Goal: Task Accomplishment & Management: Manage account settings

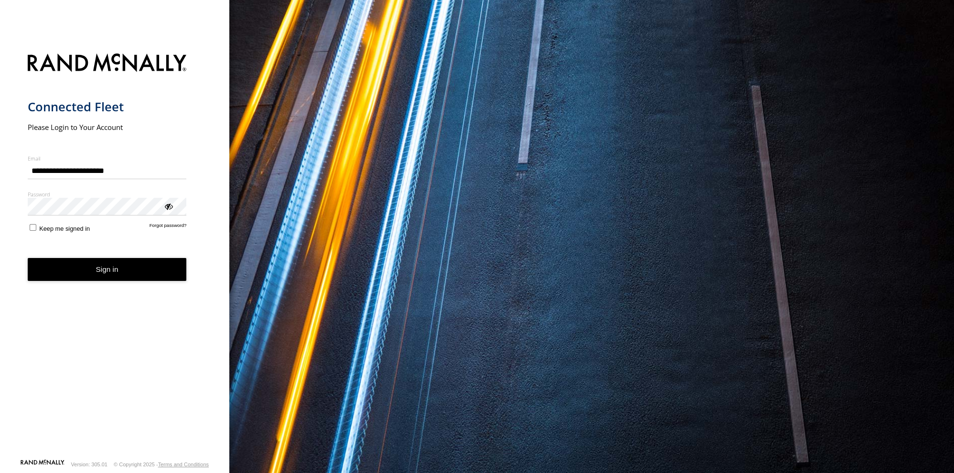
click at [169, 207] on div "ViewPassword" at bounding box center [168, 206] width 10 height 10
click at [99, 272] on button "Sign in" at bounding box center [107, 269] width 159 height 23
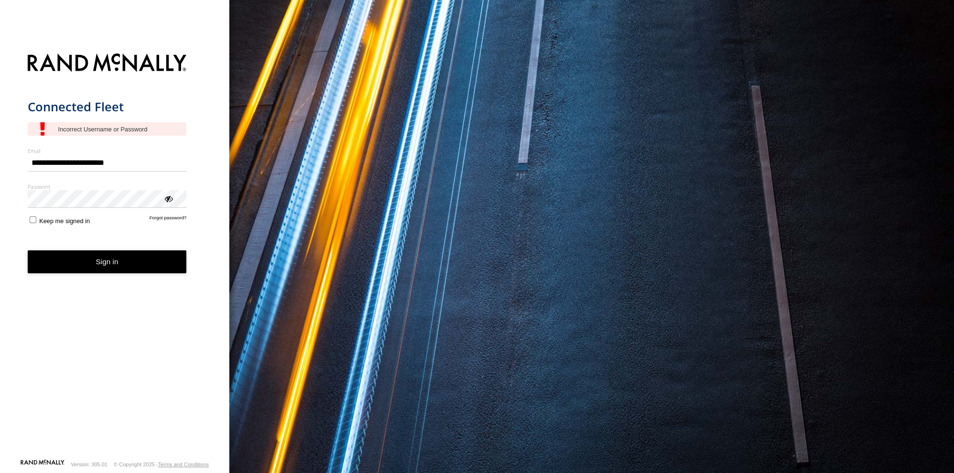
click at [129, 164] on input "**********" at bounding box center [107, 162] width 159 height 17
type input "**********"
click at [87, 254] on button "Sign in" at bounding box center [107, 261] width 159 height 23
type input "**********"
click at [37, 221] on label "Keep me signed in" at bounding box center [59, 220] width 63 height 10
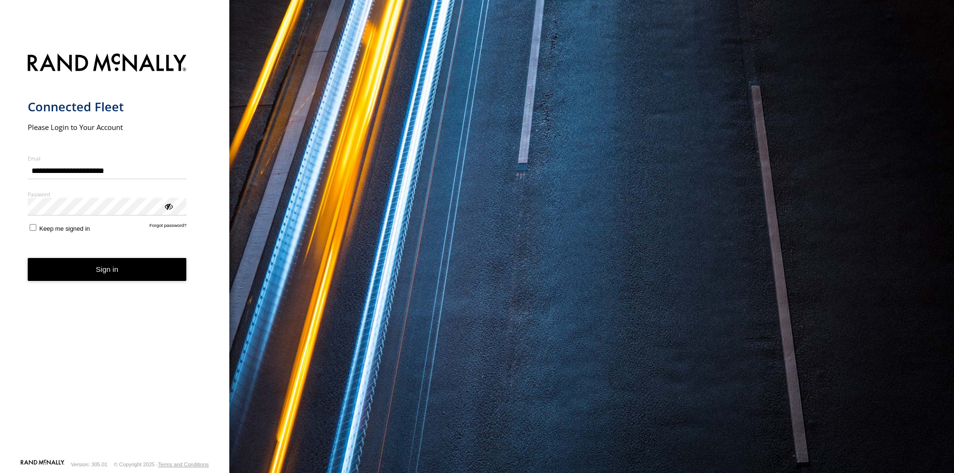
type input "**********"
click at [78, 277] on button "Sign in" at bounding box center [107, 269] width 159 height 23
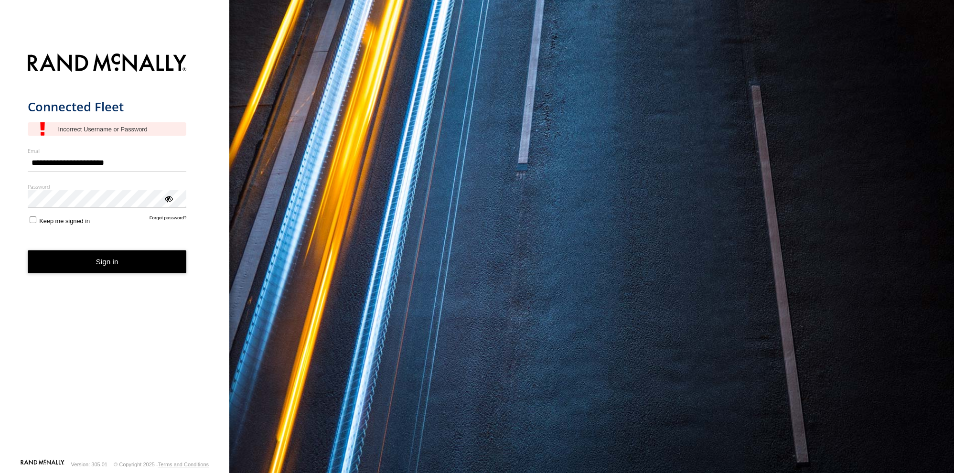
type input "**********"
click at [170, 201] on div "ViewPassword" at bounding box center [168, 199] width 10 height 10
click at [159, 219] on link "Forgot password?" at bounding box center [168, 220] width 37 height 10
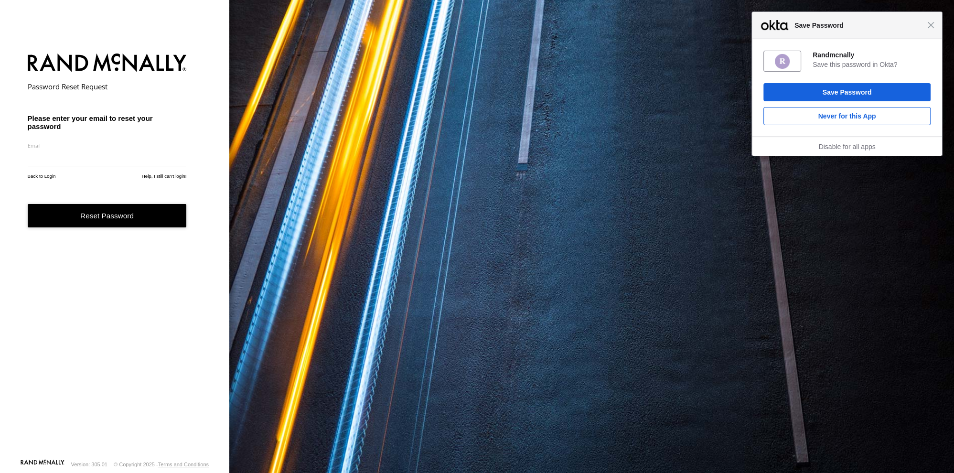
click at [936, 25] on div "Close Save Password" at bounding box center [847, 25] width 190 height 27
click at [931, 22] on span "Close" at bounding box center [930, 25] width 7 height 7
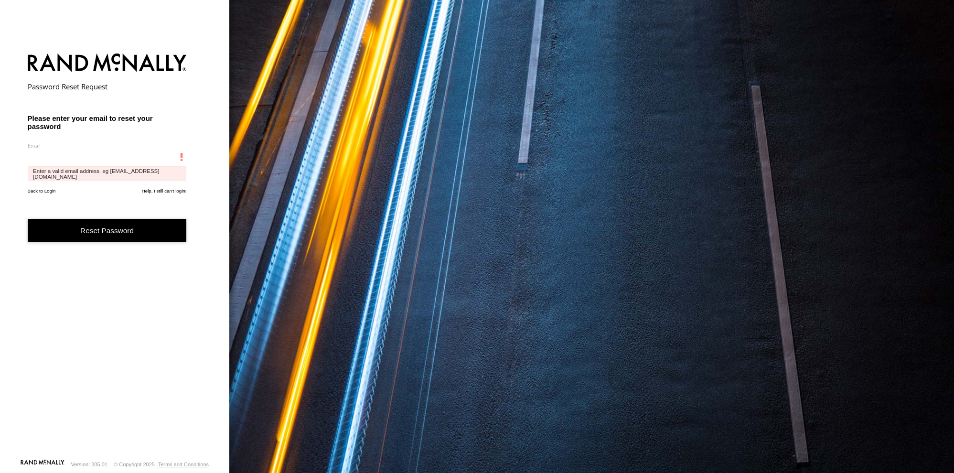
click at [97, 161] on input "email" at bounding box center [107, 157] width 159 height 17
type input "**********"
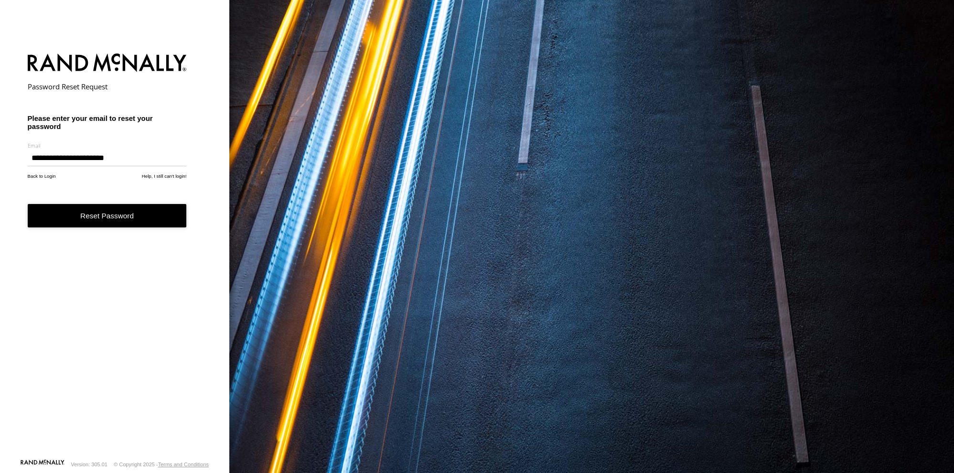
click at [108, 219] on button "Reset Password" at bounding box center [107, 215] width 159 height 23
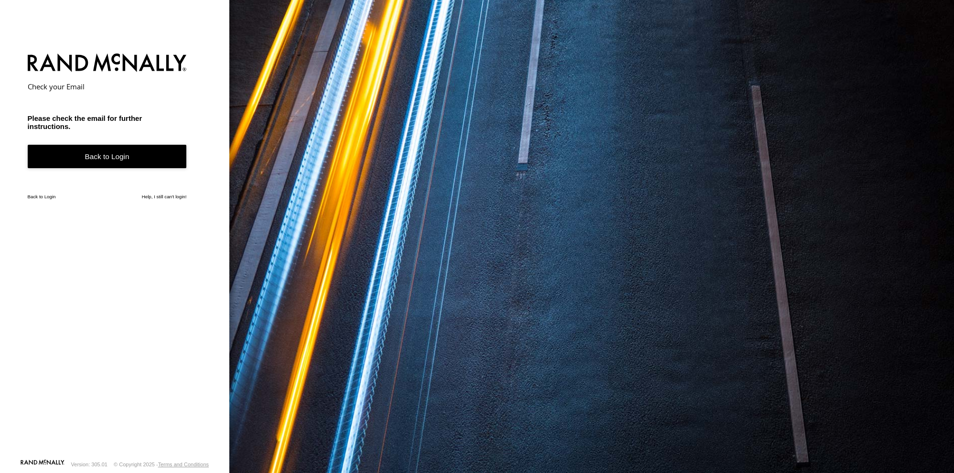
click at [129, 158] on link "Back to Login" at bounding box center [107, 156] width 159 height 23
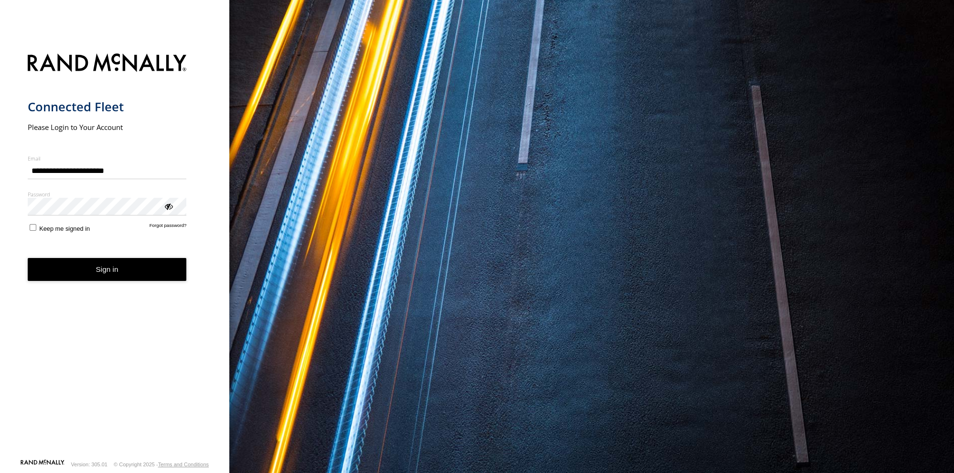
type input "**********"
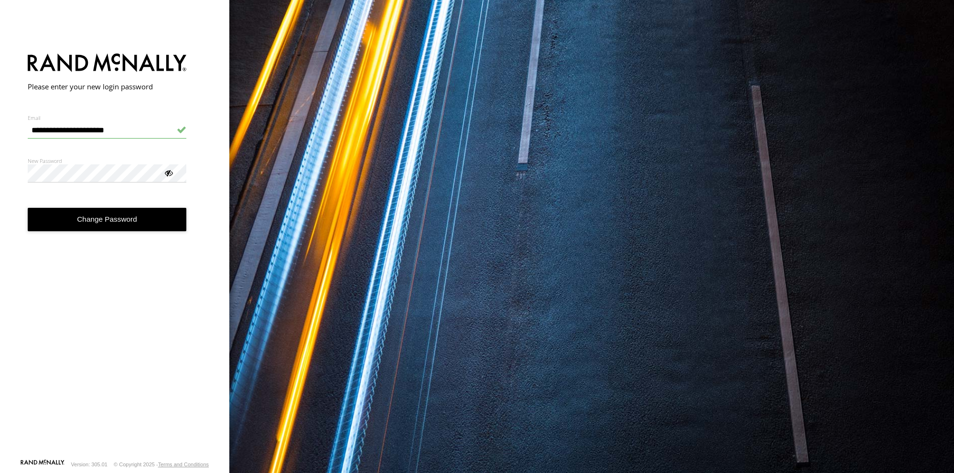
click at [164, 170] on div at bounding box center [168, 173] width 10 height 10
click at [96, 225] on button "Change Password" at bounding box center [107, 219] width 159 height 23
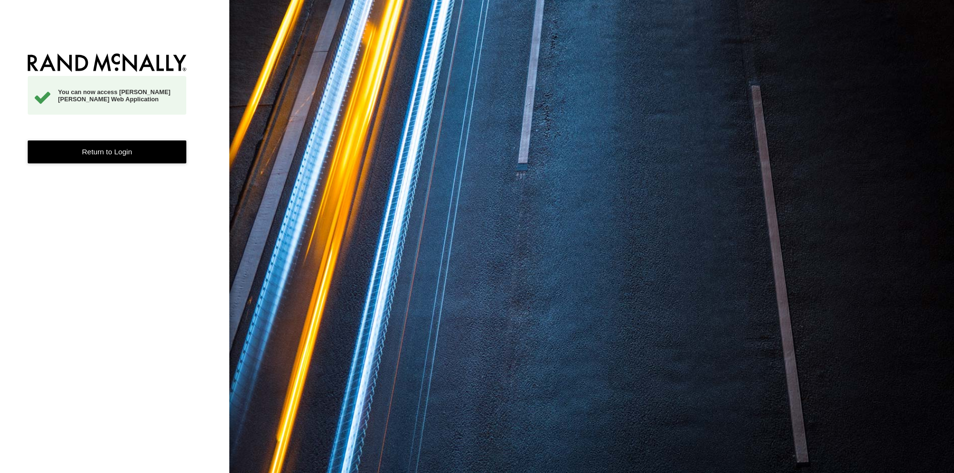
click at [110, 140] on link "Return to Login" at bounding box center [107, 151] width 159 height 23
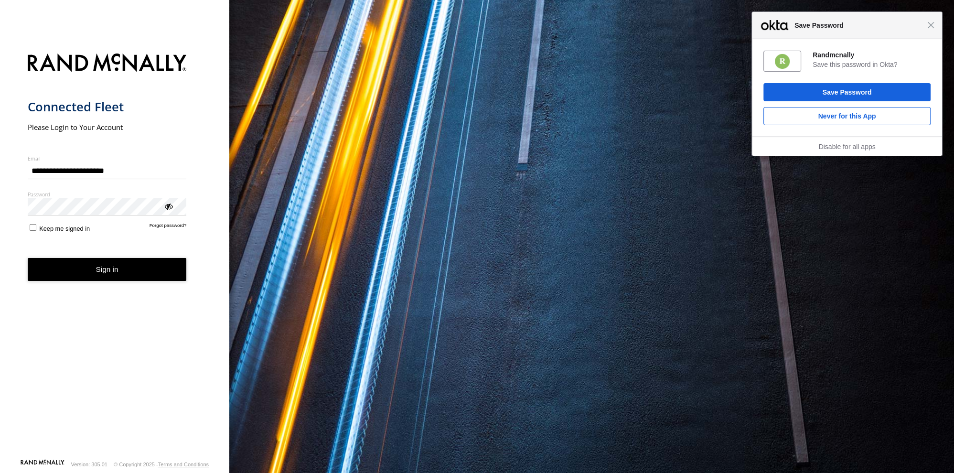
type input "**********"
click at [164, 205] on div "ViewPassword" at bounding box center [168, 206] width 10 height 10
click at [44, 231] on span "Keep me signed in" at bounding box center [64, 228] width 51 height 7
click at [71, 263] on button "Sign in" at bounding box center [107, 269] width 159 height 23
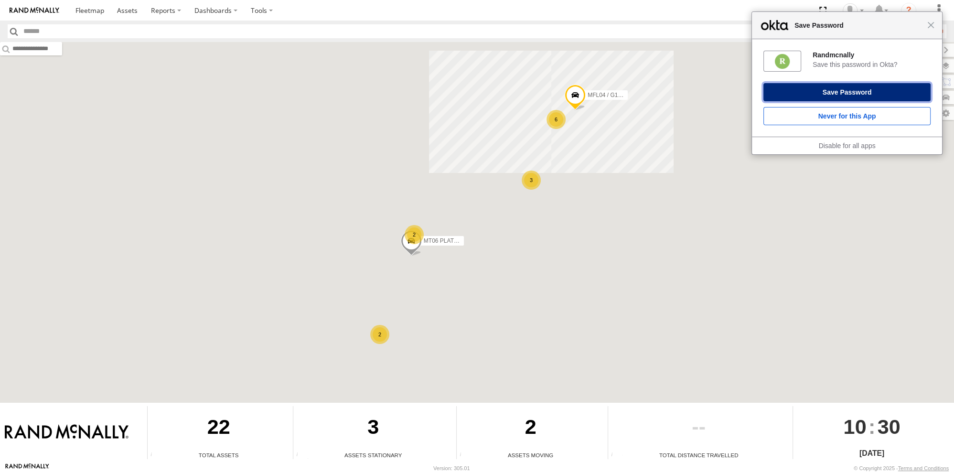
click at [847, 98] on button "Save Password" at bounding box center [847, 92] width 167 height 18
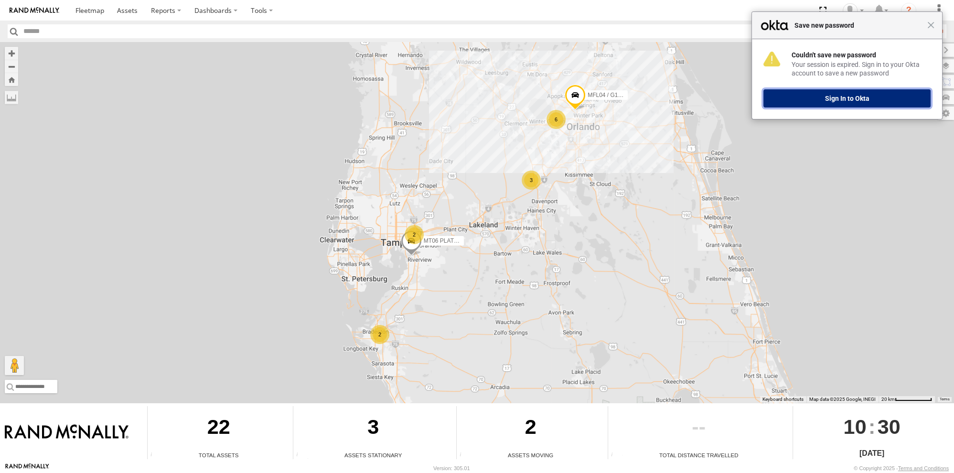
click at [867, 96] on button "Sign In to Okta" at bounding box center [847, 98] width 167 height 18
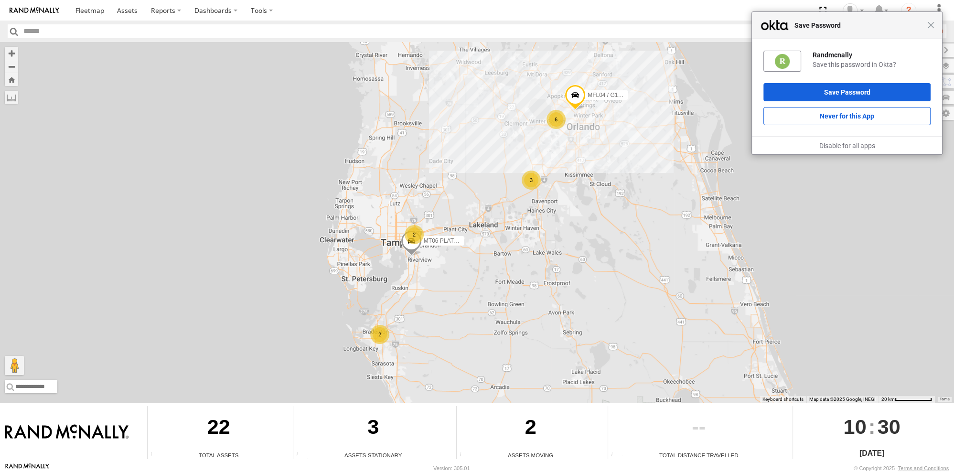
click at [229, 429] on div "22" at bounding box center [219, 428] width 142 height 45
click at [208, 430] on div "22" at bounding box center [219, 428] width 142 height 45
click at [221, 460] on div "Total Assets 22 Total Assets Total number of Enabled Assets Assets Stationary 3…" at bounding box center [477, 433] width 954 height 60
click at [222, 454] on div "Total Assets" at bounding box center [219, 455] width 142 height 8
click at [131, 13] on span at bounding box center [127, 10] width 21 height 9
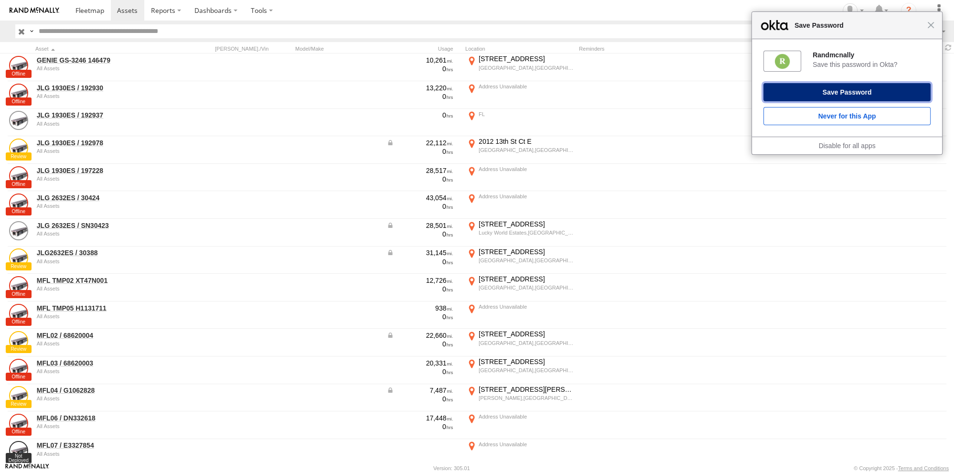
click at [874, 93] on button "Save Password" at bounding box center [847, 92] width 167 height 18
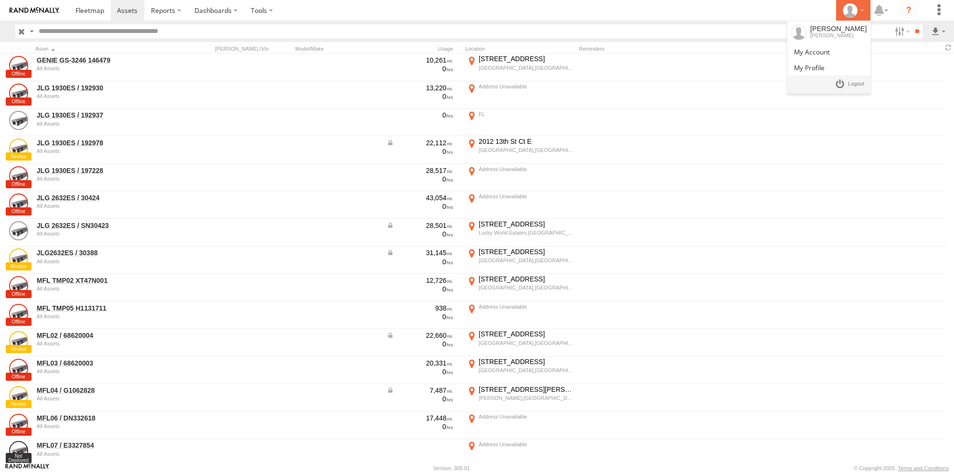
click at [855, 9] on icon at bounding box center [850, 10] width 14 height 14
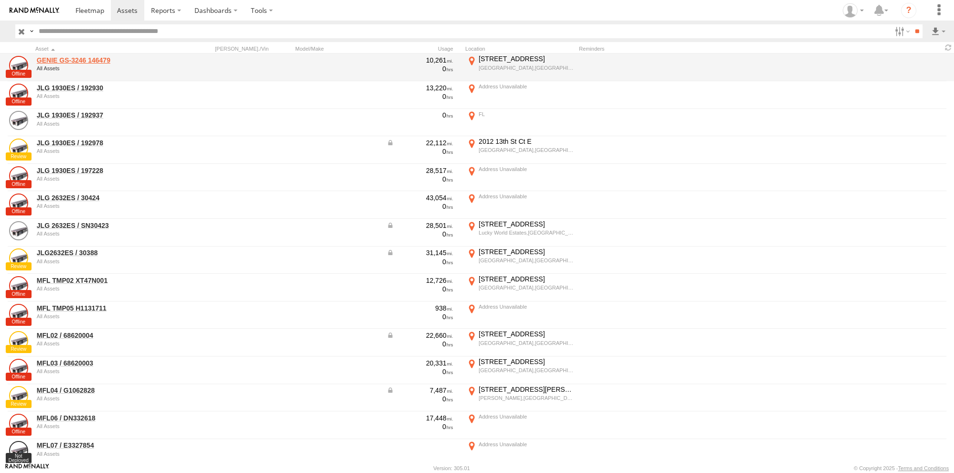
click at [60, 62] on link "GENIE GS-3246 146479" at bounding box center [102, 60] width 131 height 9
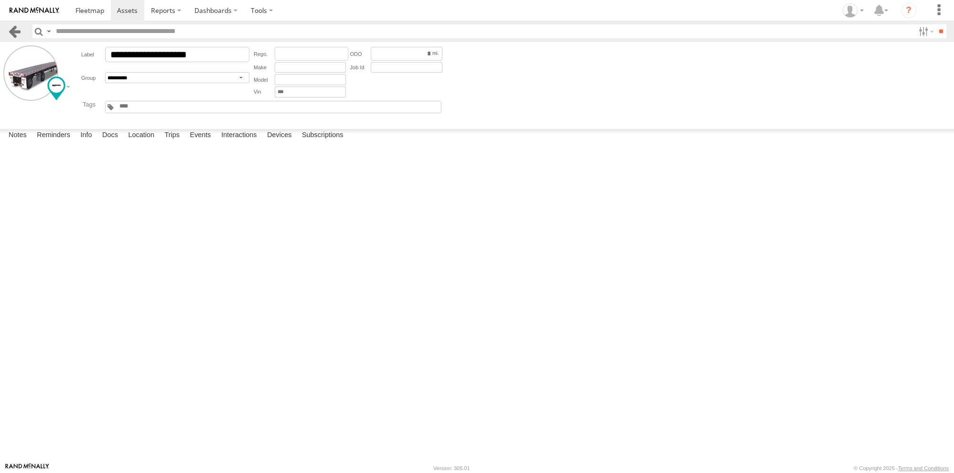
click at [21, 34] on link at bounding box center [15, 31] width 14 height 14
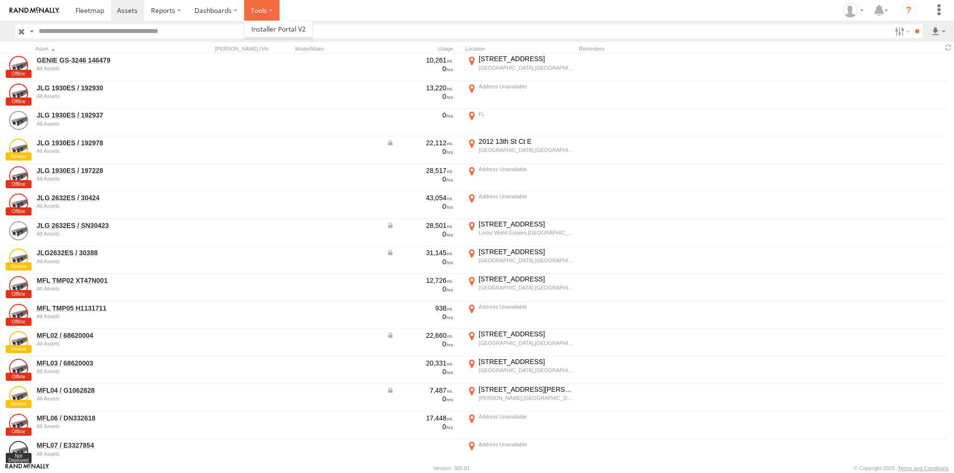
click at [272, 10] on label at bounding box center [261, 10] width 35 height 21
click at [276, 28] on span at bounding box center [278, 28] width 54 height 9
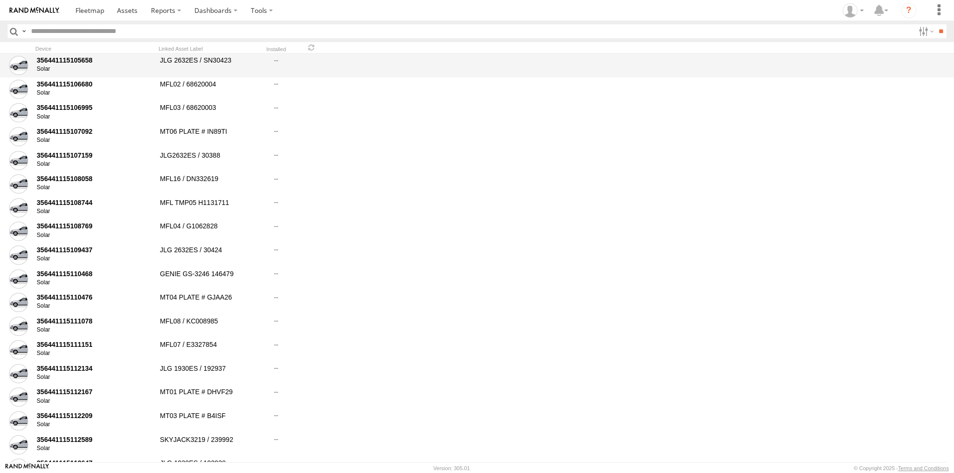
click at [58, 60] on div "356441115105658" at bounding box center [95, 60] width 117 height 9
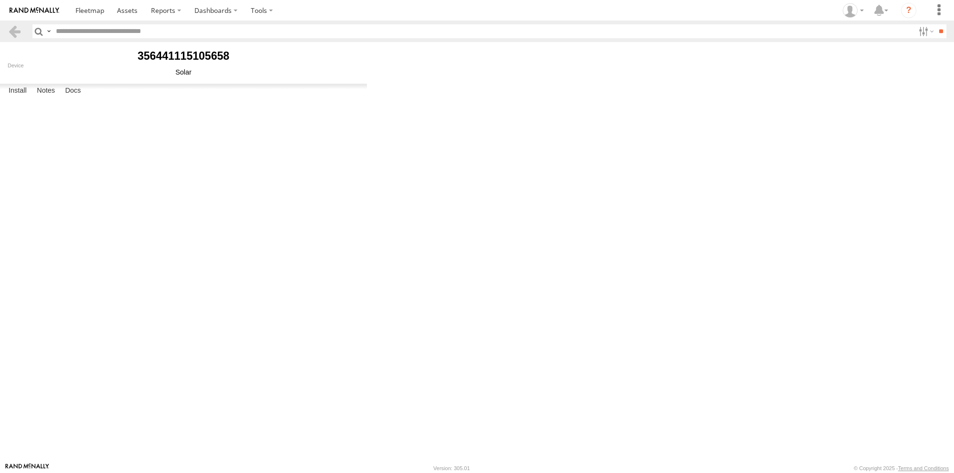
click at [34, 465] on link "[PERSON_NAME] [PERSON_NAME]" at bounding box center [27, 468] width 44 height 10
click at [119, 16] on link at bounding box center [128, 10] width 34 height 21
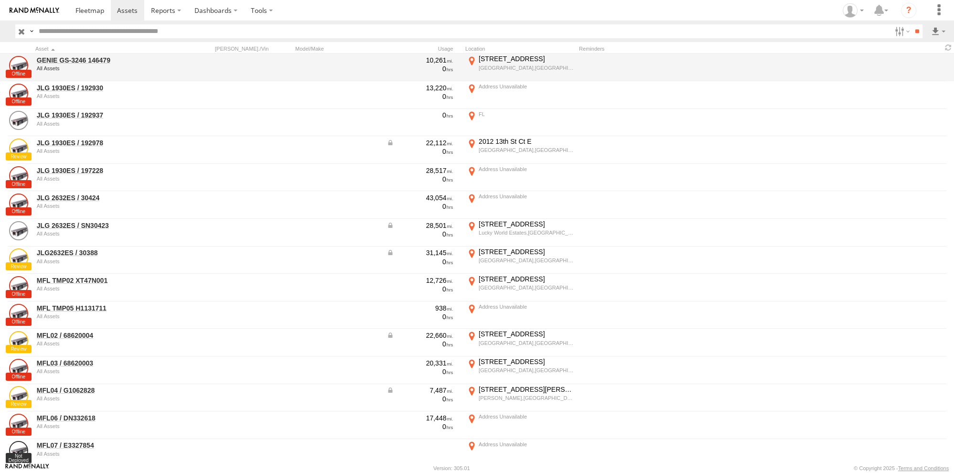
click at [43, 66] on div "All Assets" at bounding box center [102, 68] width 131 height 6
click at [51, 54] on div "GENIE GS-3246 146479 All Assets 10,261 0 1286 9th St Winter Garden,FL 28.54902 …" at bounding box center [477, 68] width 954 height 28
click at [51, 57] on link "GENIE GS-3246 146479" at bounding box center [102, 60] width 131 height 9
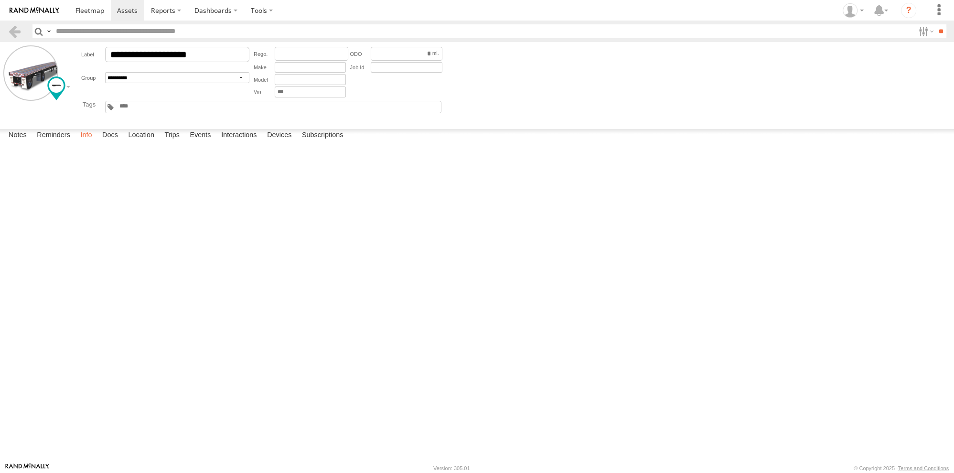
click at [83, 142] on label "Info" at bounding box center [85, 135] width 21 height 13
click at [117, 142] on label "Docs" at bounding box center [109, 135] width 25 height 13
click at [147, 142] on label "Location" at bounding box center [141, 135] width 36 height 13
click at [181, 142] on label "Trips" at bounding box center [172, 135] width 25 height 13
click at [208, 142] on label "Events" at bounding box center [200, 135] width 31 height 13
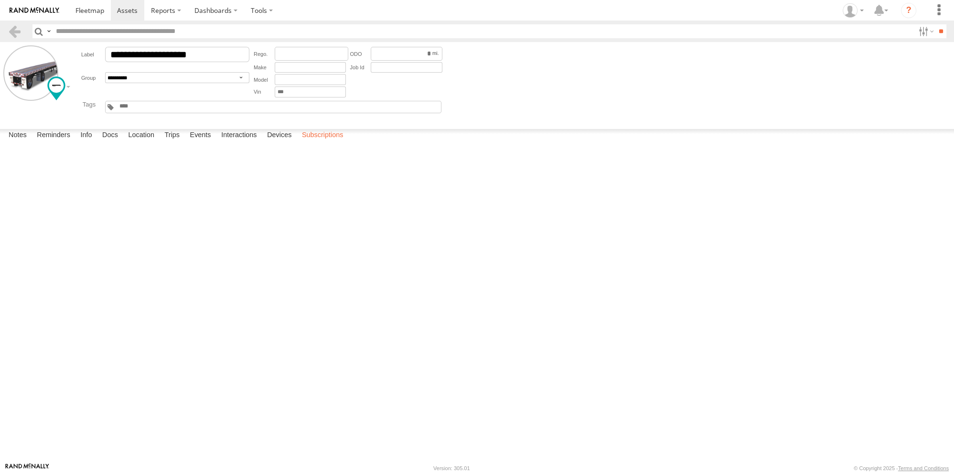
click at [330, 142] on label "Subscriptions" at bounding box center [322, 135] width 51 height 13
click at [257, 16] on label at bounding box center [261, 10] width 35 height 21
click at [215, 12] on label "Dashboards" at bounding box center [216, 10] width 56 height 21
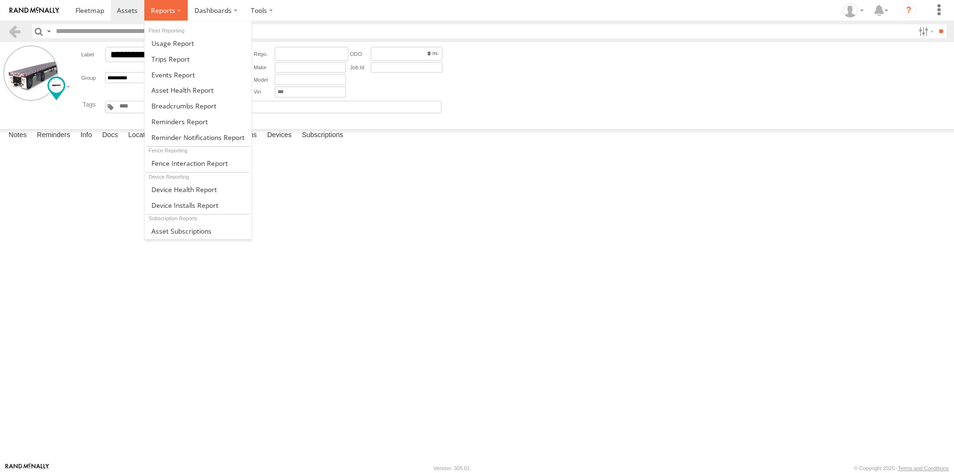
click at [175, 14] on label at bounding box center [165, 10] width 43 height 21
click at [201, 90] on span at bounding box center [182, 90] width 62 height 9
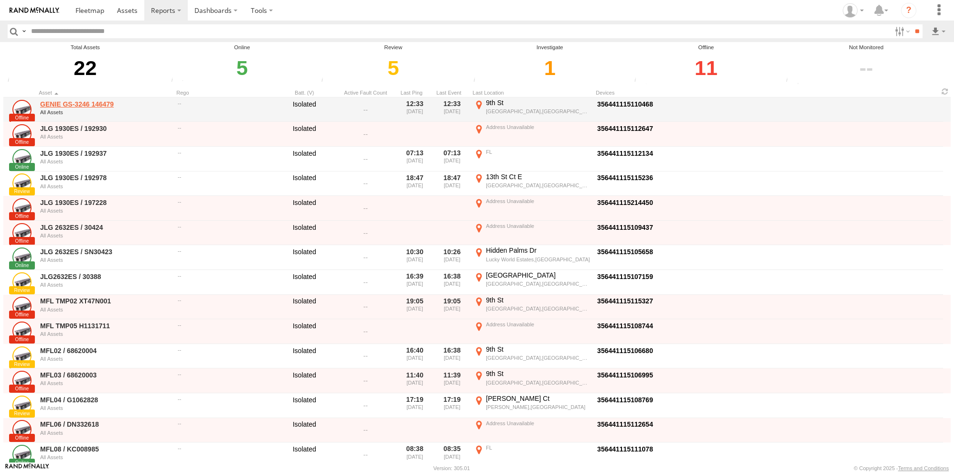
click at [70, 106] on link "GENIE GS-3246 146479" at bounding box center [105, 104] width 131 height 9
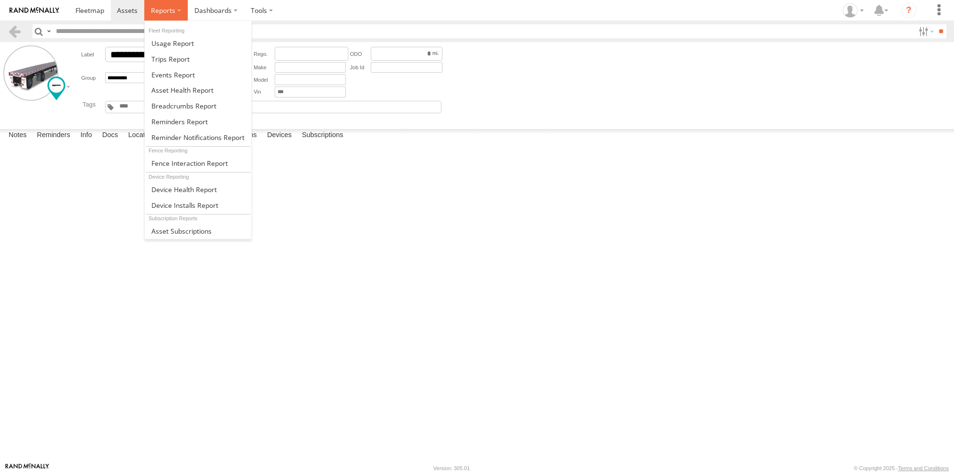
click at [168, 11] on span at bounding box center [163, 10] width 24 height 9
click at [175, 186] on span at bounding box center [183, 189] width 65 height 9
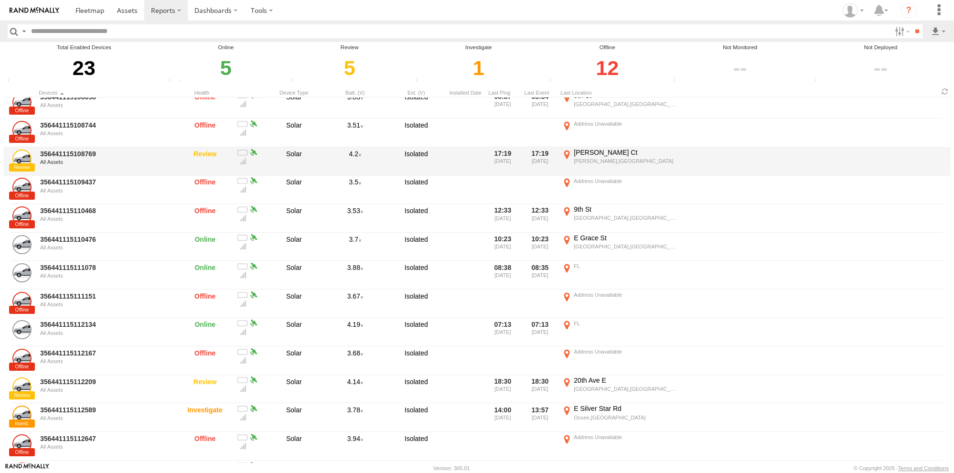
scroll to position [153, 0]
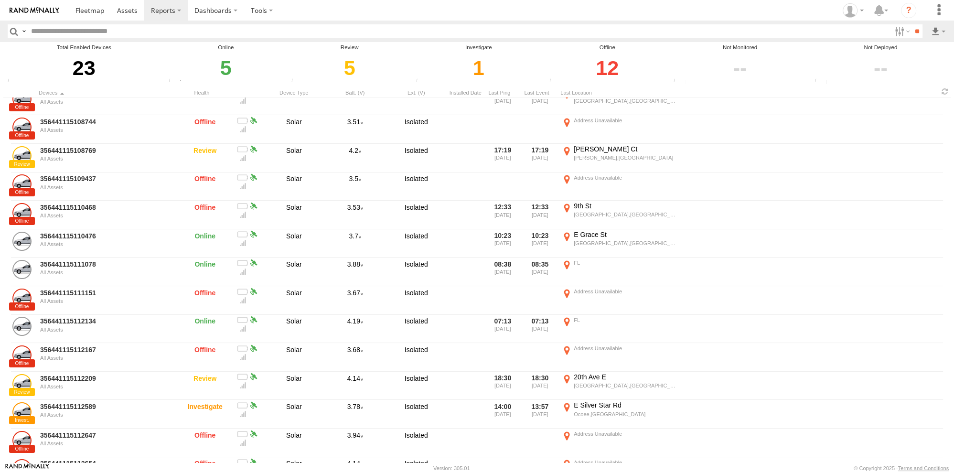
click at [609, 70] on div "12" at bounding box center [607, 68] width 121 height 33
